Goal: Task Accomplishment & Management: Manage account settings

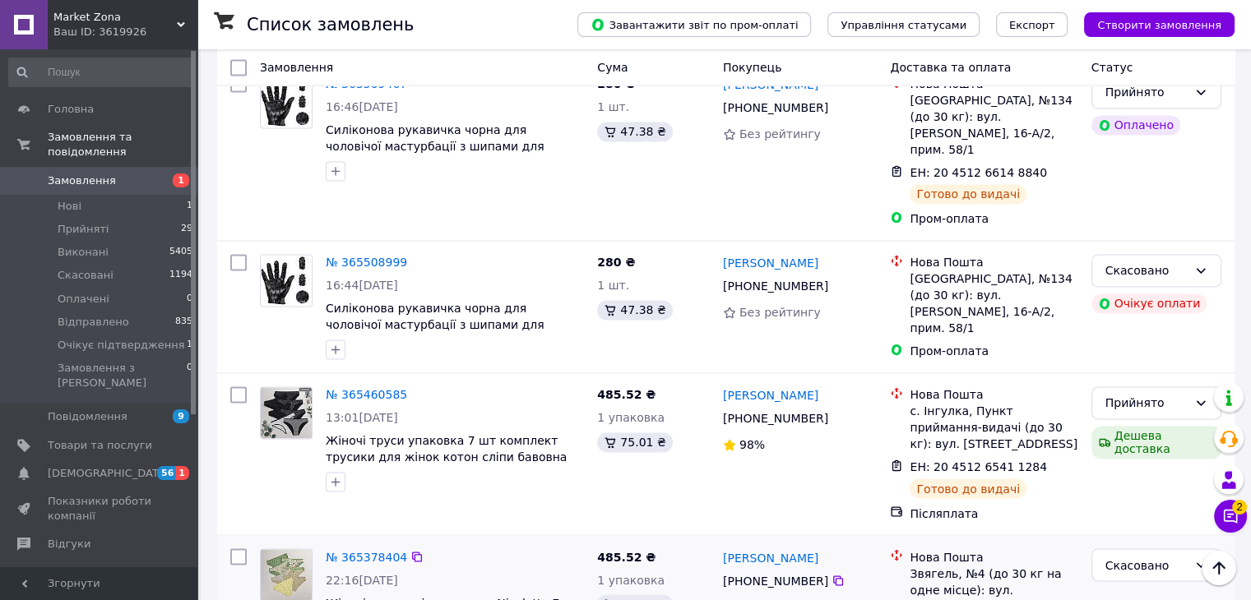
scroll to position [2609, 0]
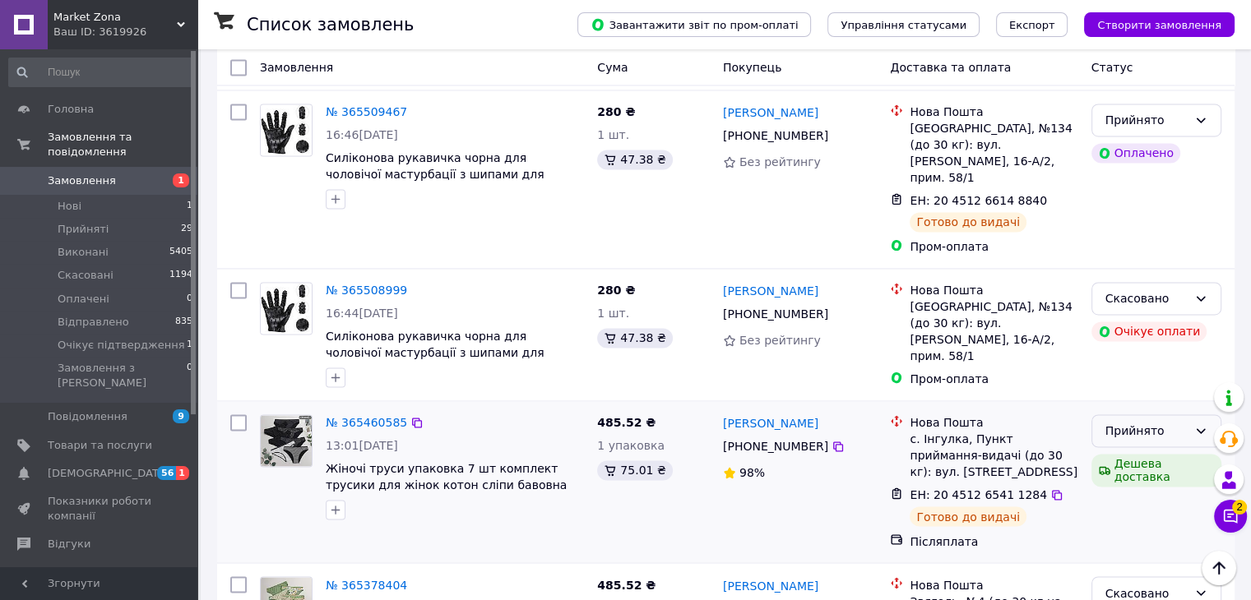
click at [1210, 415] on div "Прийнято" at bounding box center [1157, 431] width 130 height 33
click at [1167, 309] on li "Відправлено" at bounding box center [1156, 316] width 128 height 30
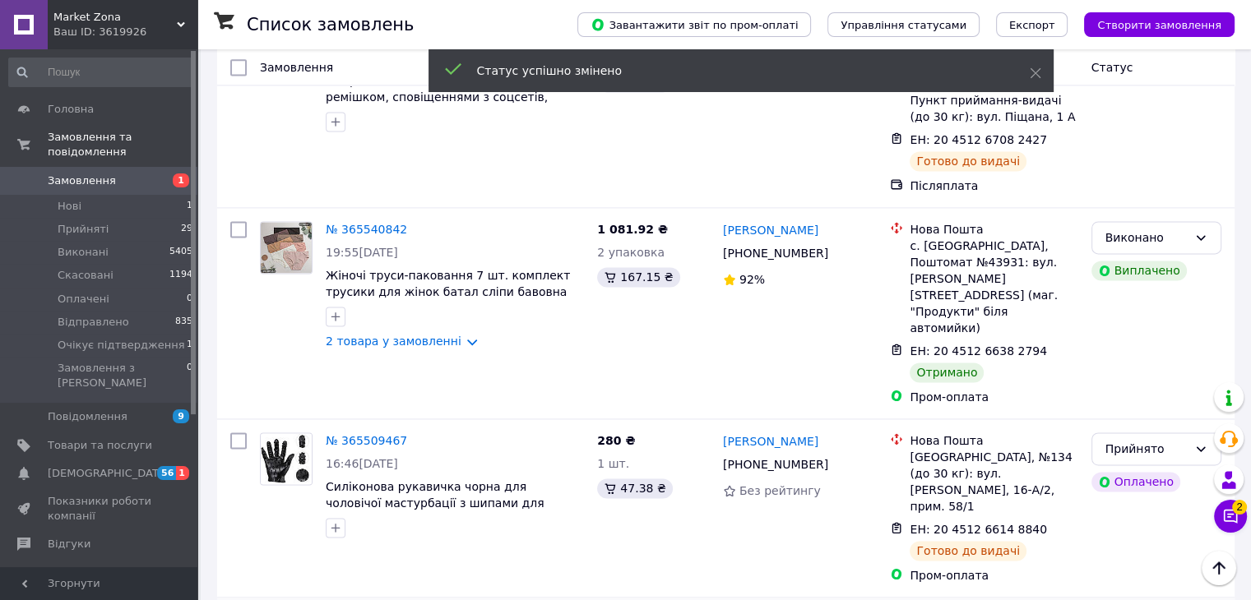
scroll to position [2280, 0]
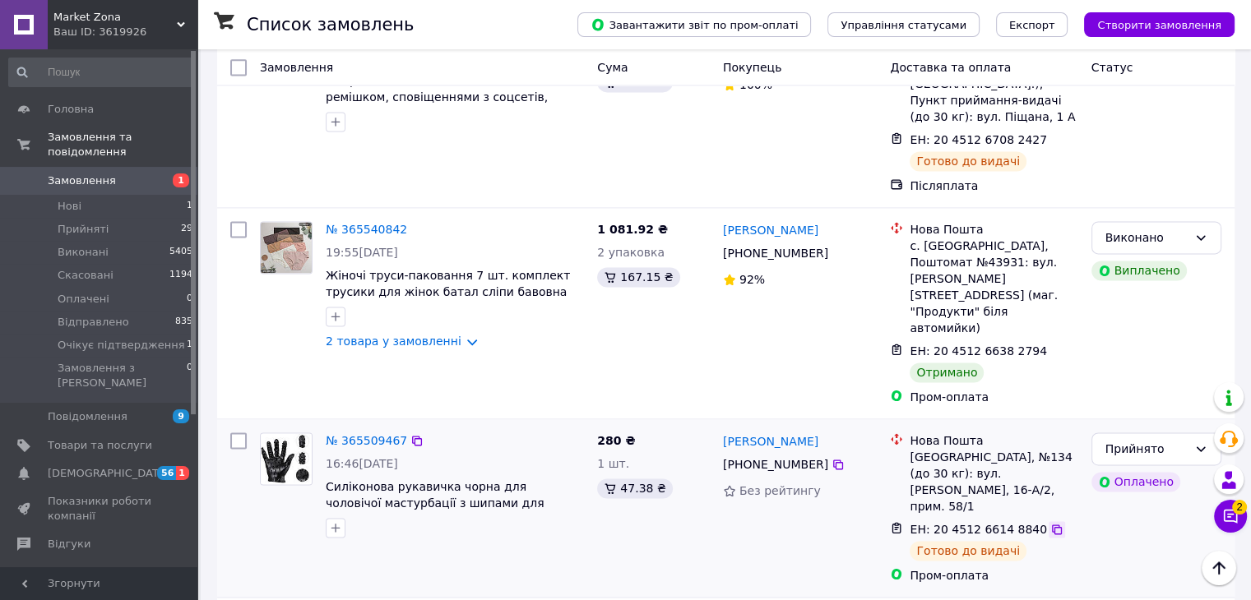
click at [1049, 521] on div at bounding box center [1057, 529] width 16 height 16
click at [1052, 525] on icon at bounding box center [1057, 530] width 10 height 10
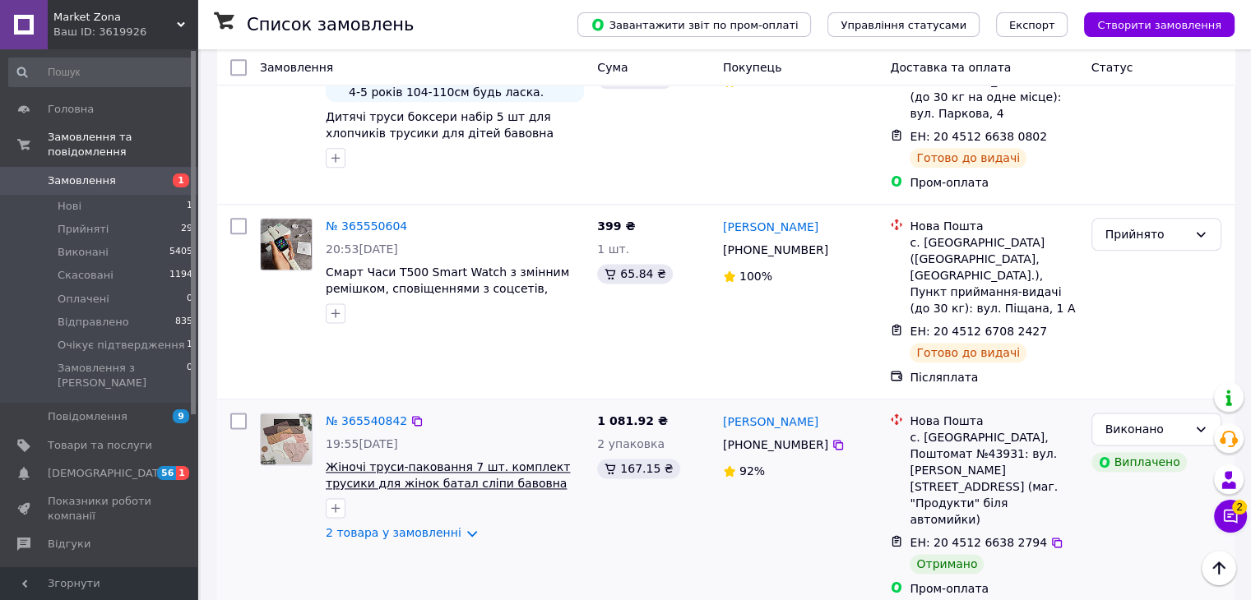
scroll to position [2198, 0]
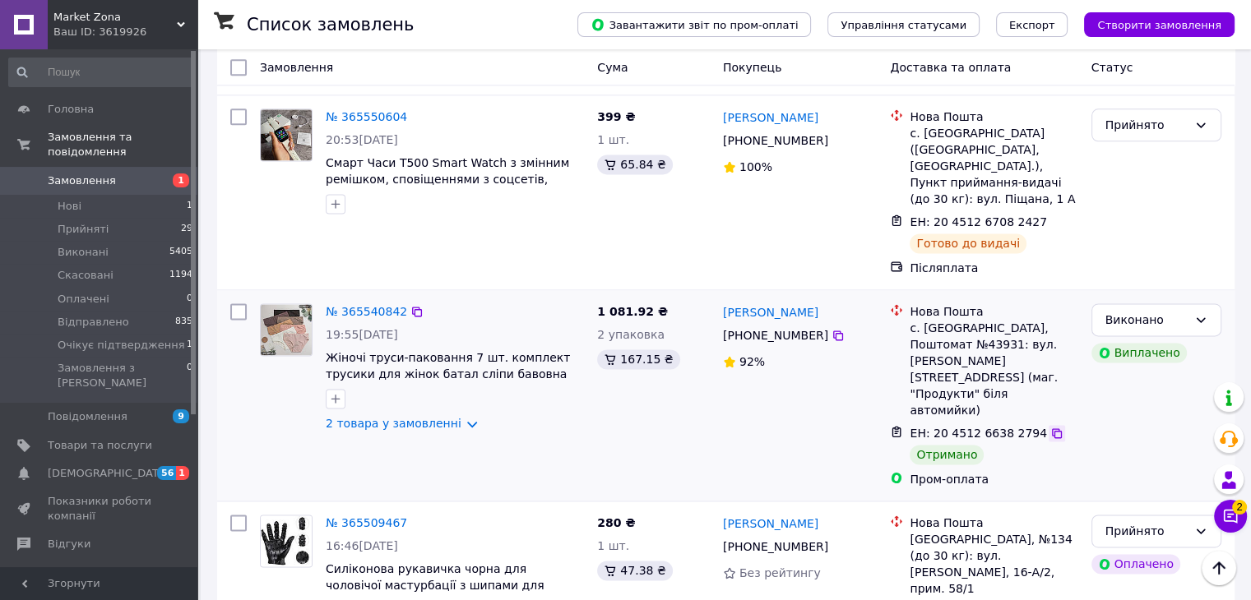
click at [1052, 429] on icon at bounding box center [1057, 434] width 10 height 10
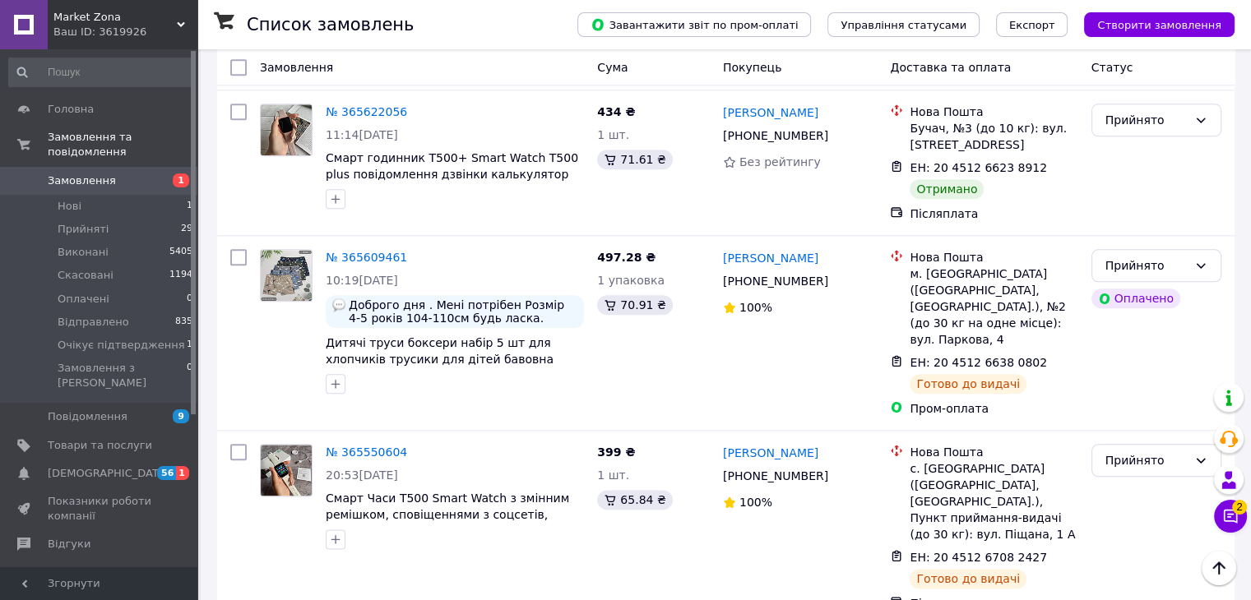
scroll to position [1787, 0]
